Goal: Task Accomplishment & Management: Use online tool/utility

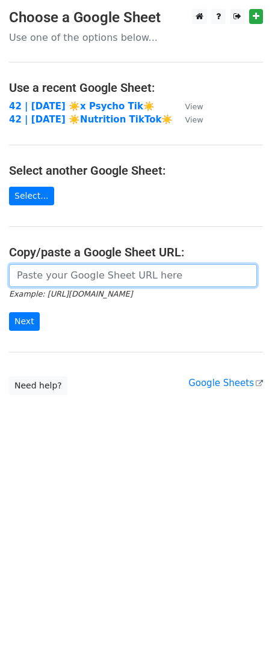
click at [55, 270] on input "url" at bounding box center [133, 275] width 248 height 23
paste input "https://docs.google.com/spreadsheets/d/1HrrY6QLJGffDAI6JLioK27uLhzqfKfaMVeNM5sz…"
type input "https://docs.google.com/spreadsheets/d/1HrrY6QLJGffDAI6JLioK27uLhzqfKfaMVeNM5sz…"
click at [9, 312] on input "Next" at bounding box center [24, 321] width 31 height 19
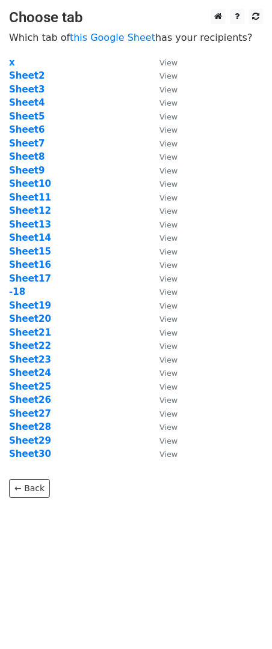
click at [103, 226] on td "Sheet13" at bounding box center [78, 225] width 138 height 14
click at [17, 294] on strong "-18" at bounding box center [17, 292] width 16 height 11
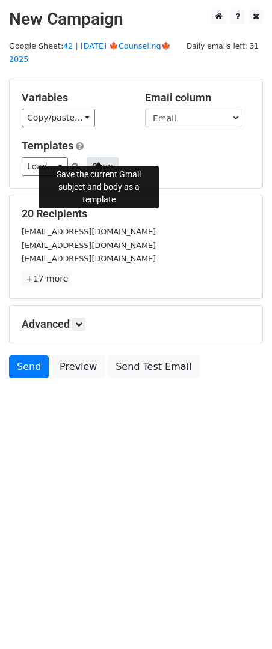
click at [99, 157] on button "Save" at bounding box center [102, 166] width 31 height 19
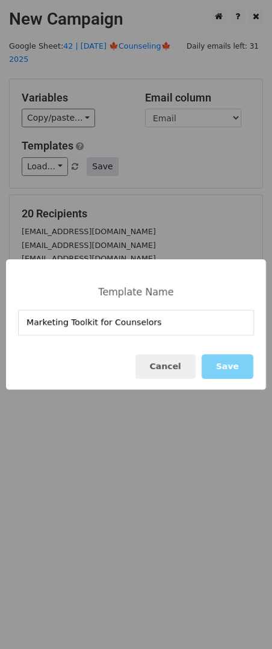
type input "Marketing Toolkit for Counselors"
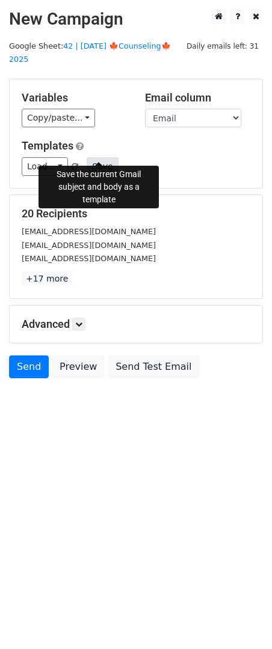
click at [97, 157] on button "Save" at bounding box center [102, 166] width 31 height 19
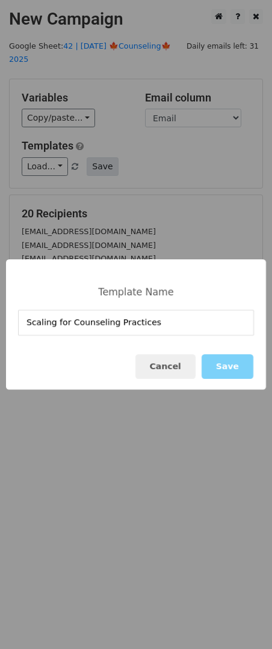
type input "Scaling for Counseling Practices"
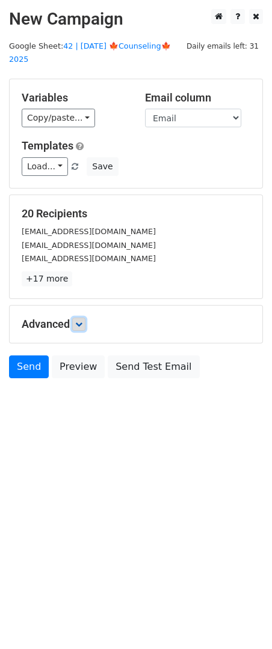
click at [80, 318] on link at bounding box center [78, 324] width 13 height 13
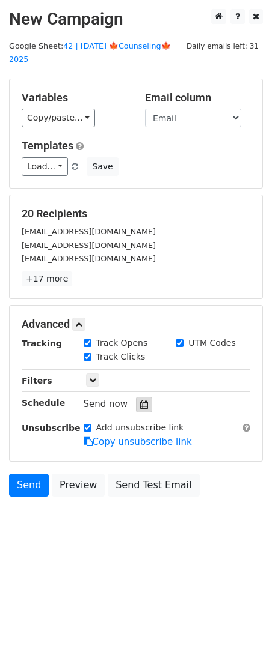
click at [140, 401] on icon at bounding box center [144, 405] width 8 height 8
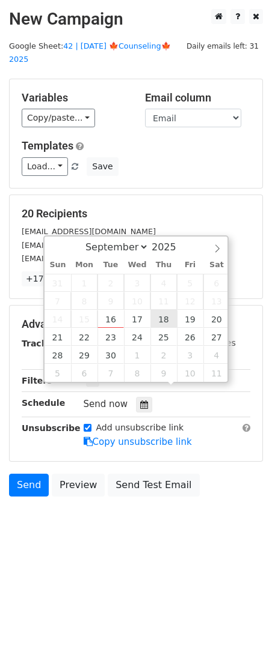
type input "2025-09-18 12:00"
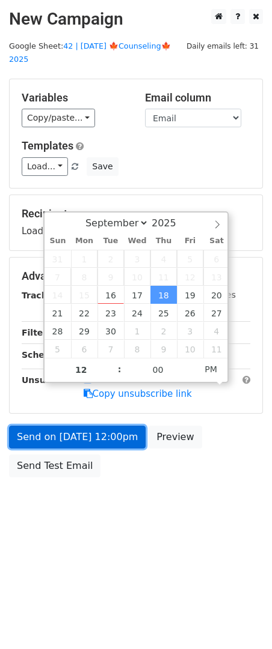
click at [118, 426] on link "Send on Sep 18 at 12:00pm" at bounding box center [77, 437] width 136 height 23
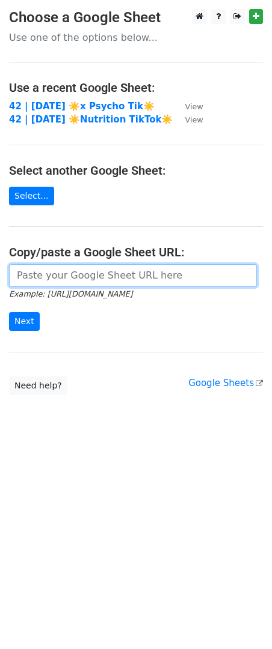
click at [110, 272] on input "url" at bounding box center [133, 275] width 248 height 23
paste input "https://docs.google.com/spreadsheets/d/1HrrY6QLJGffDAI6JLioK27uLhzqfKfaMVeNM5sz…"
type input "https://docs.google.com/spreadsheets/d/1HrrY6QLJGffDAI6JLioK27uLhzqfKfaMVeNM5sz…"
click at [9, 312] on input "Next" at bounding box center [24, 321] width 31 height 19
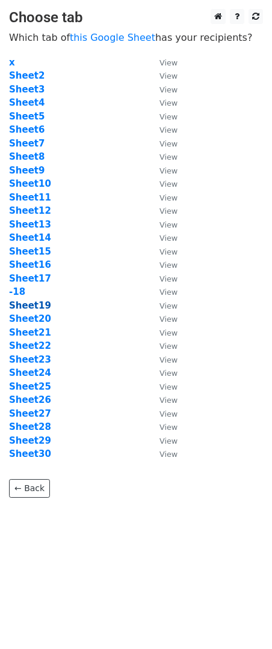
click at [25, 309] on strong "Sheet19" at bounding box center [30, 305] width 42 height 11
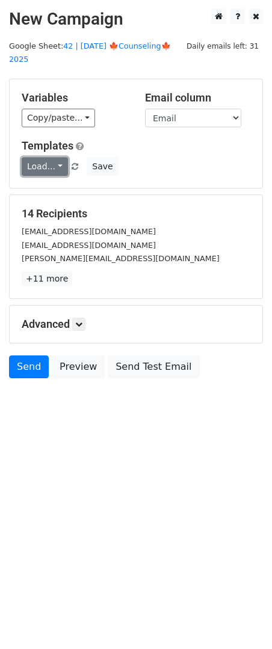
click at [40, 157] on link "Load..." at bounding box center [45, 166] width 46 height 19
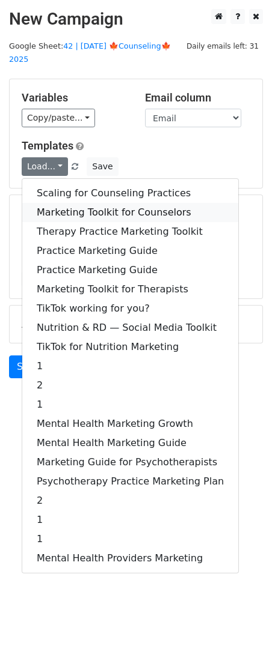
click at [106, 203] on link "Marketing Toolkit for Counselors" at bounding box center [130, 212] width 216 height 19
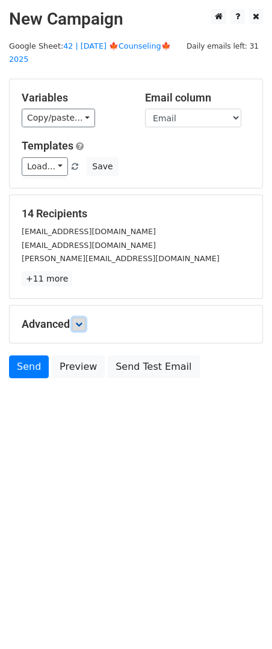
drag, startPoint x: 84, startPoint y: 310, endPoint x: 87, endPoint y: 316, distance: 6.5
click at [82, 321] on icon at bounding box center [78, 324] width 7 height 7
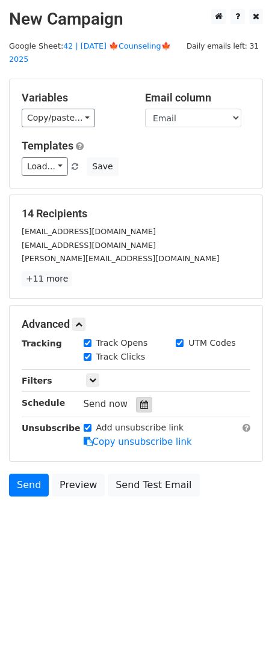
click at [145, 397] on div at bounding box center [144, 405] width 16 height 16
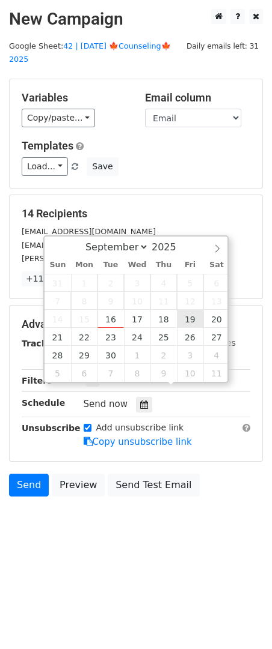
type input "2025-09-19 12:00"
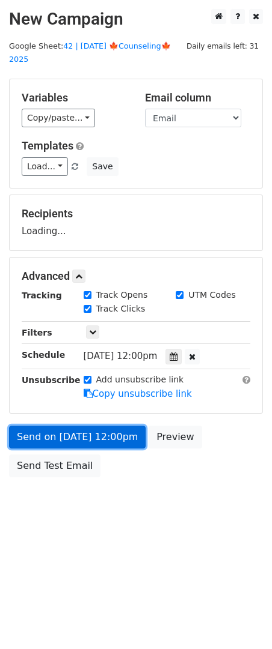
drag, startPoint x: 108, startPoint y: 428, endPoint x: 64, endPoint y: 468, distance: 59.1
click at [108, 429] on form "Variables Copy/paste... {{Name}} {{Email}} Email column Name Email Templates Lo…" at bounding box center [136, 281] width 254 height 405
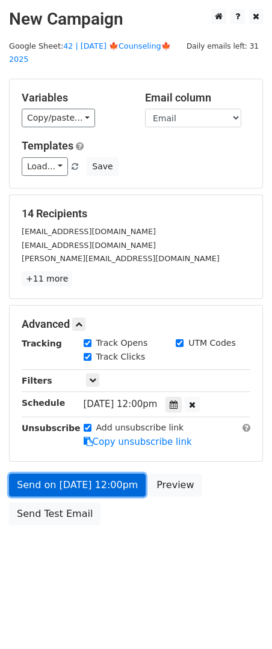
click at [32, 476] on link "Send on Sep 19 at 12:00pm" at bounding box center [77, 485] width 136 height 23
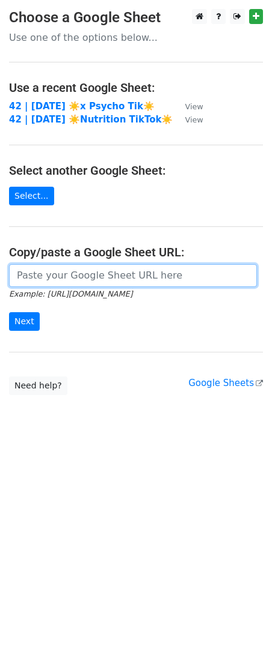
click at [104, 273] on input "url" at bounding box center [133, 275] width 248 height 23
paste input "[URL][DOMAIN_NAME]"
type input "https://docs.google.com/spreadsheets/d/1HrrY6QLJGffDAI6JLioK27uLhzqfKfaMVeNM5sz…"
click at [9, 312] on input "Next" at bounding box center [24, 321] width 31 height 19
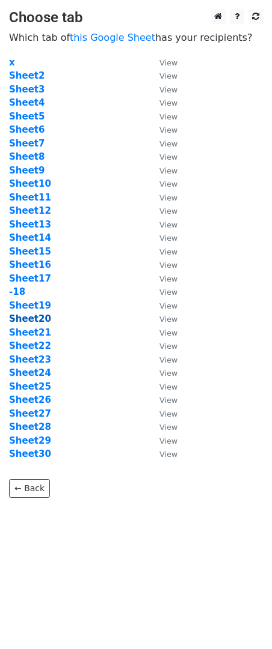
click at [43, 315] on strong "Sheet20" at bounding box center [30, 319] width 42 height 11
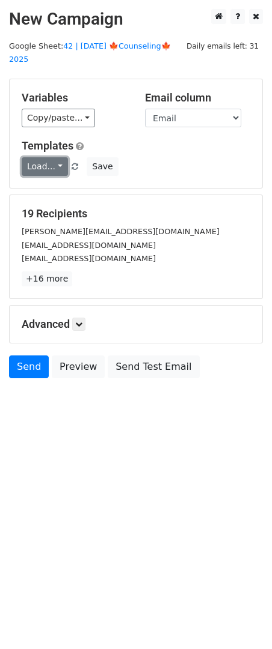
click at [42, 157] on link "Load..." at bounding box center [45, 166] width 46 height 19
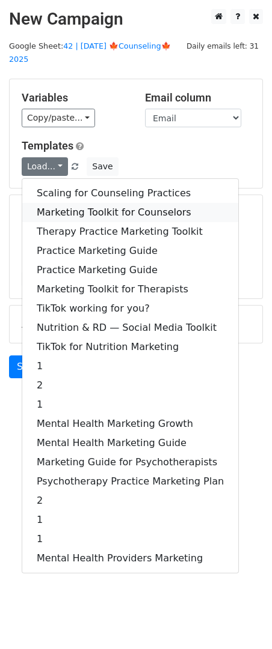
click at [76, 203] on link "Marketing Toolkit for Counselors" at bounding box center [130, 212] width 216 height 19
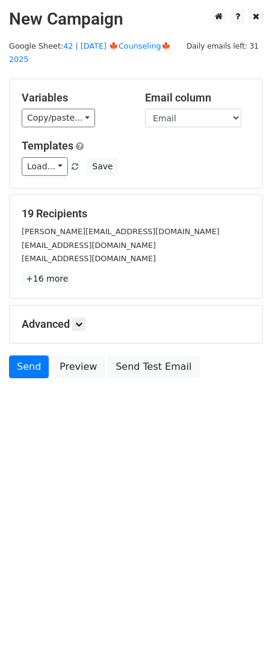
click at [80, 306] on div "Advanced Tracking Track Opens UTM Codes Track Clicks Filters Only include sprea…" at bounding box center [136, 324] width 252 height 37
click at [81, 318] on link at bounding box center [78, 324] width 13 height 13
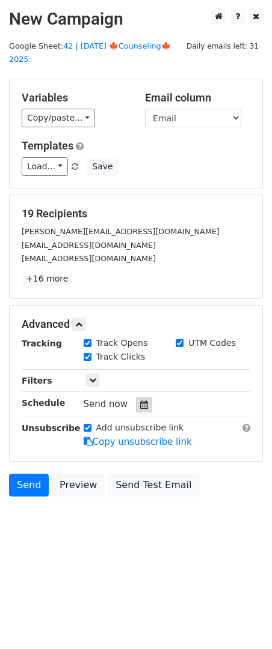
click at [140, 401] on icon at bounding box center [144, 405] width 8 height 8
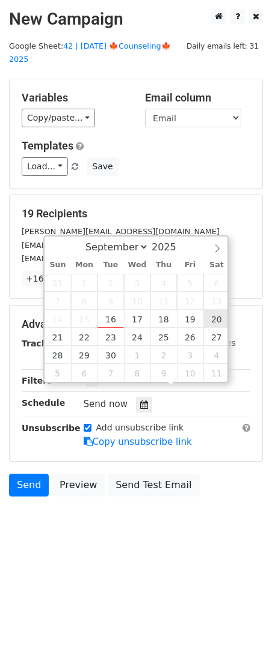
type input "2025-09-20 12:00"
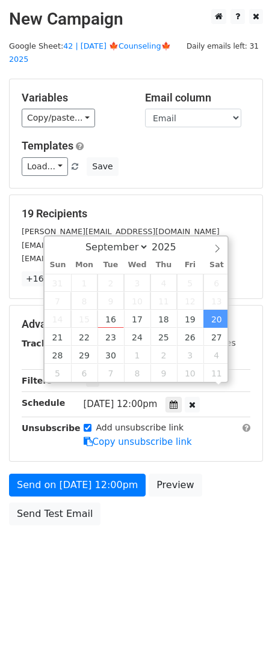
scroll to position [1, 0]
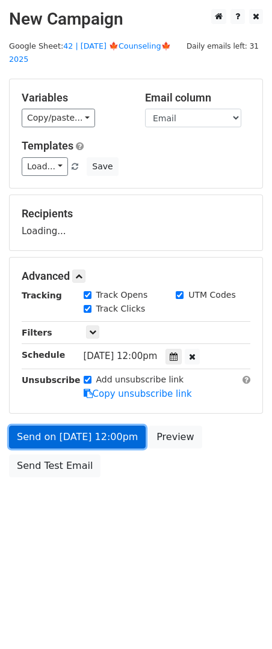
click at [120, 432] on link "Send on Sep 20 at 12:00pm" at bounding box center [77, 437] width 136 height 23
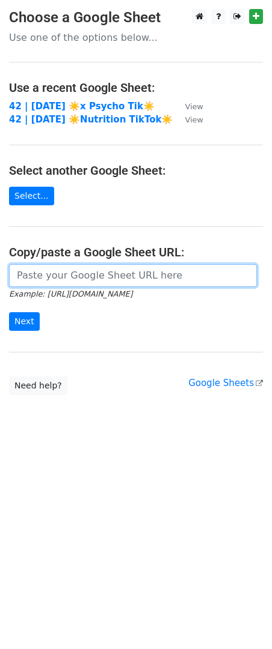
click at [93, 279] on input "url" at bounding box center [133, 275] width 248 height 23
paste input "[URL][DOMAIN_NAME]"
type input "https://docs.google.com/spreadsheets/d/1HrrY6QLJGffDAI6JLioK27uLhzqfKfaMVeNM5sz…"
click at [9, 312] on input "Next" at bounding box center [24, 321] width 31 height 19
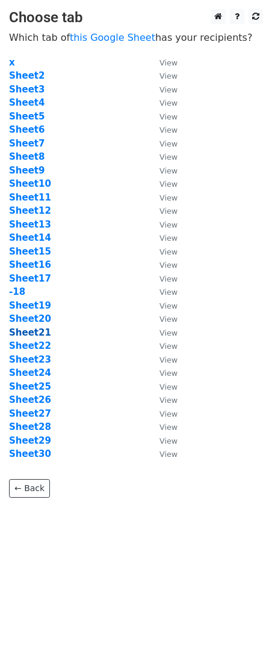
click at [29, 333] on strong "Sheet21" at bounding box center [30, 332] width 42 height 11
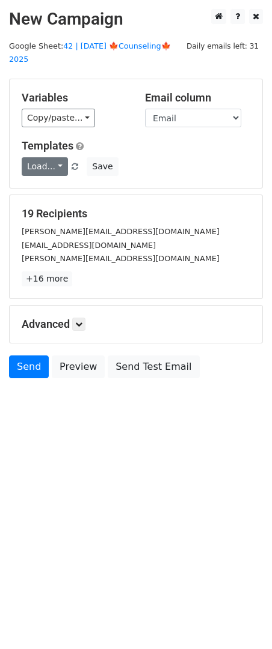
click at [56, 157] on link "Load..." at bounding box center [45, 166] width 46 height 19
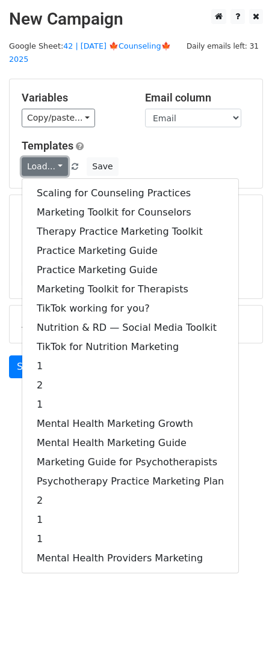
click at [56, 157] on link "Load..." at bounding box center [45, 166] width 46 height 19
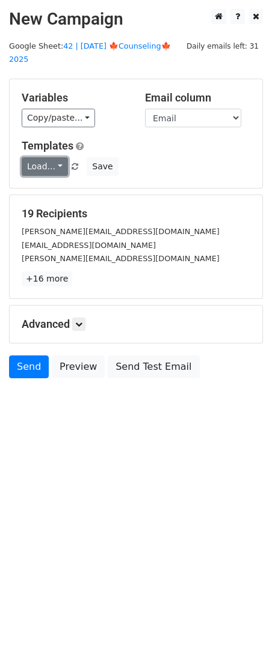
click at [50, 157] on link "Load..." at bounding box center [45, 166] width 46 height 19
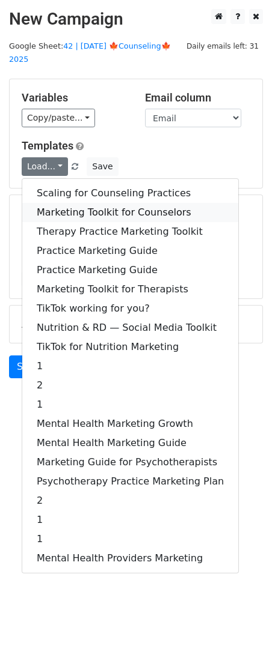
click at [55, 203] on link "Marketing Toolkit for Counselors" at bounding box center [130, 212] width 216 height 19
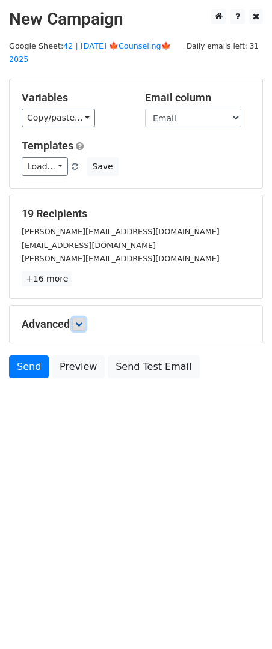
click at [85, 318] on link at bounding box center [78, 324] width 13 height 13
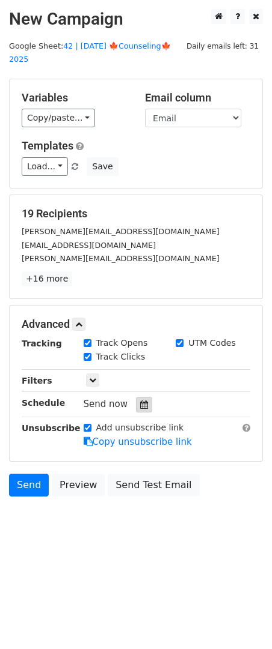
click at [138, 397] on div at bounding box center [144, 405] width 16 height 16
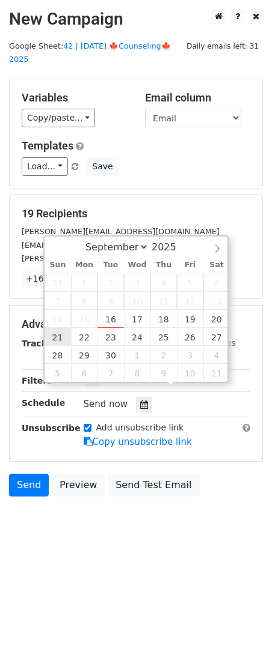
type input "[DATE] 12:00"
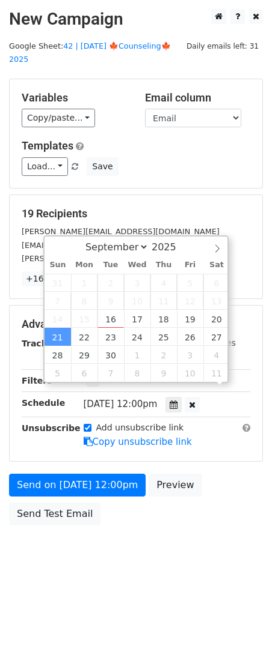
scroll to position [1, 0]
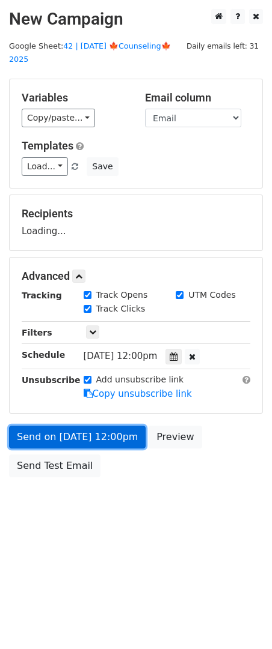
click at [59, 426] on link "Send on [DATE] 12:00pm" at bounding box center [77, 437] width 136 height 23
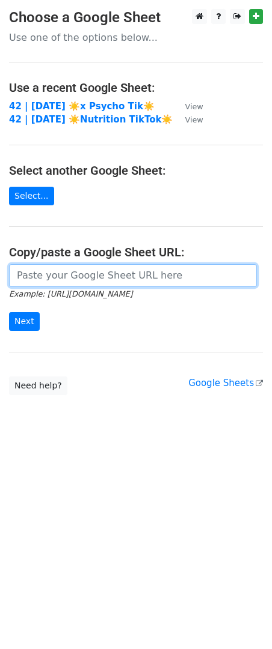
click at [102, 275] on input "url" at bounding box center [133, 275] width 248 height 23
paste input "[URL][DOMAIN_NAME]"
type input "[URL][DOMAIN_NAME]"
click at [9, 312] on input "Next" at bounding box center [24, 321] width 31 height 19
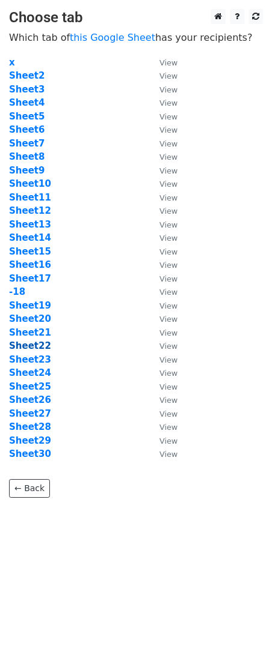
click at [38, 342] on strong "Sheet22" at bounding box center [30, 346] width 42 height 11
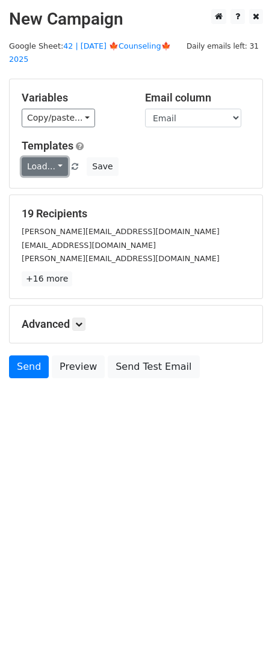
click at [56, 157] on link "Load..." at bounding box center [45, 166] width 46 height 19
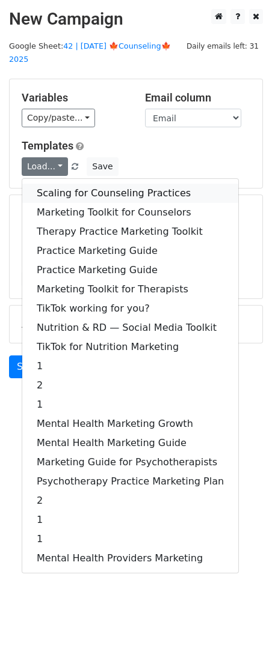
click at [100, 184] on link "Scaling for Counseling Practices" at bounding box center [130, 193] width 216 height 19
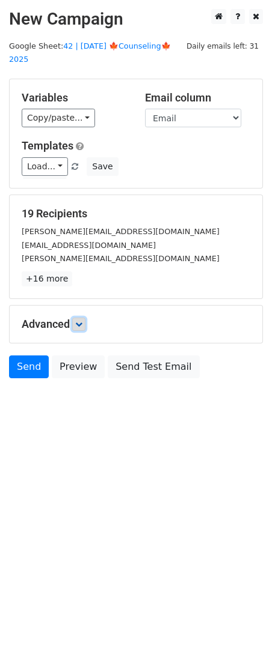
click at [80, 318] on link at bounding box center [78, 324] width 13 height 13
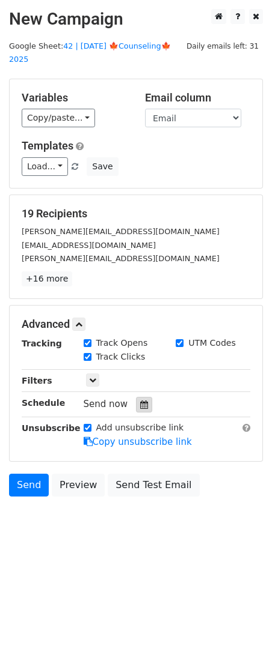
click at [142, 401] on icon at bounding box center [144, 405] width 8 height 8
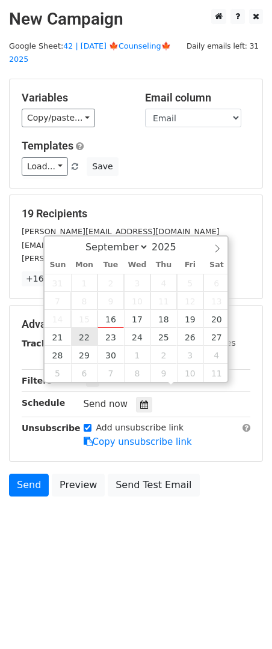
type input "[DATE] 12:00"
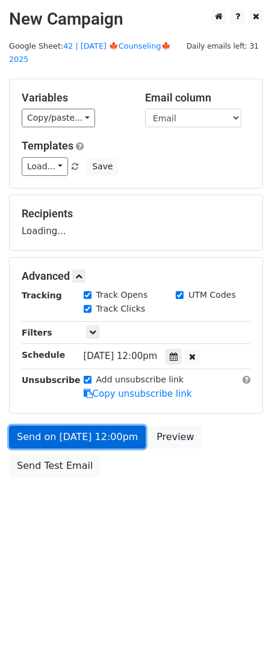
click at [80, 426] on link "Send on [DATE] 12:00pm" at bounding box center [77, 437] width 136 height 23
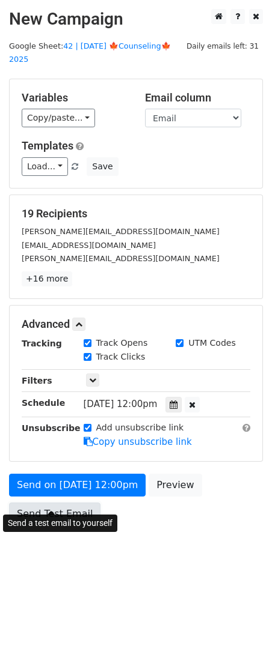
click at [75, 503] on link "Send Test Email" at bounding box center [54, 514] width 91 height 23
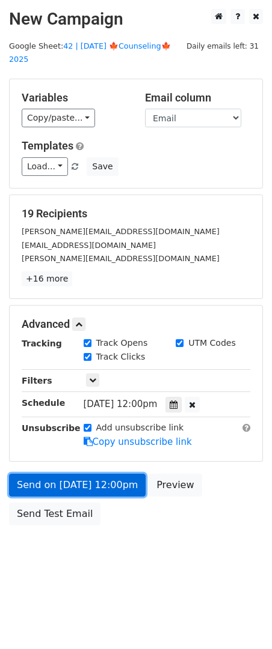
click at [76, 474] on link "Send on [DATE] 12:00pm" at bounding box center [77, 485] width 136 height 23
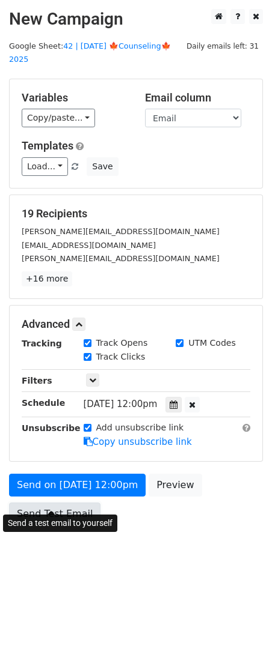
click at [68, 503] on link "Send Test Email" at bounding box center [54, 514] width 91 height 23
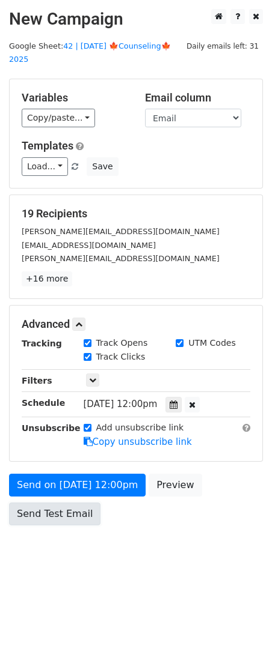
click at [68, 503] on link "Send Test Email" at bounding box center [54, 514] width 91 height 23
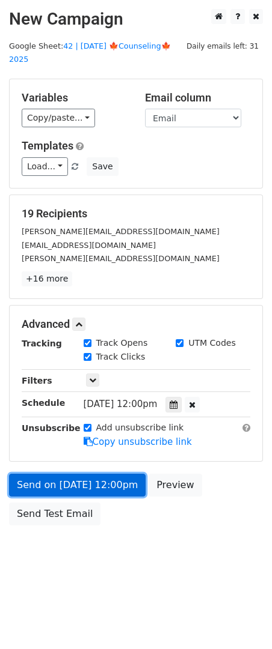
click at [70, 474] on link "Send on [DATE] 12:00pm" at bounding box center [77, 485] width 136 height 23
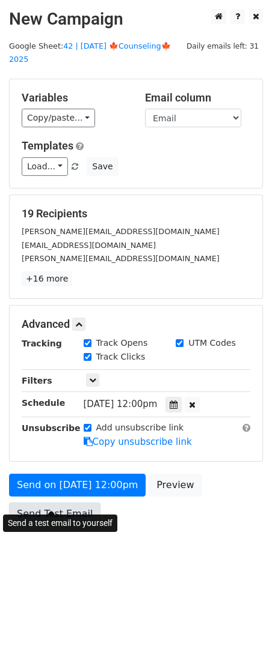
click at [69, 503] on link "Send Test Email" at bounding box center [54, 514] width 91 height 23
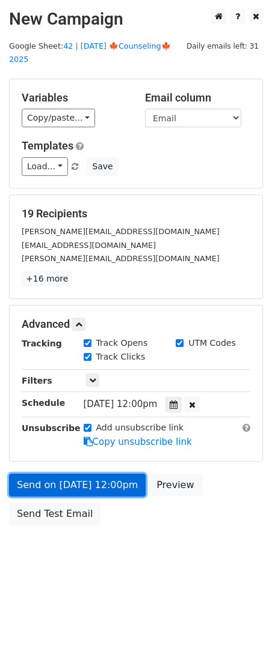
click at [80, 474] on link "Send on [DATE] 12:00pm" at bounding box center [77, 485] width 136 height 23
